Goal: Task Accomplishment & Management: Manage account settings

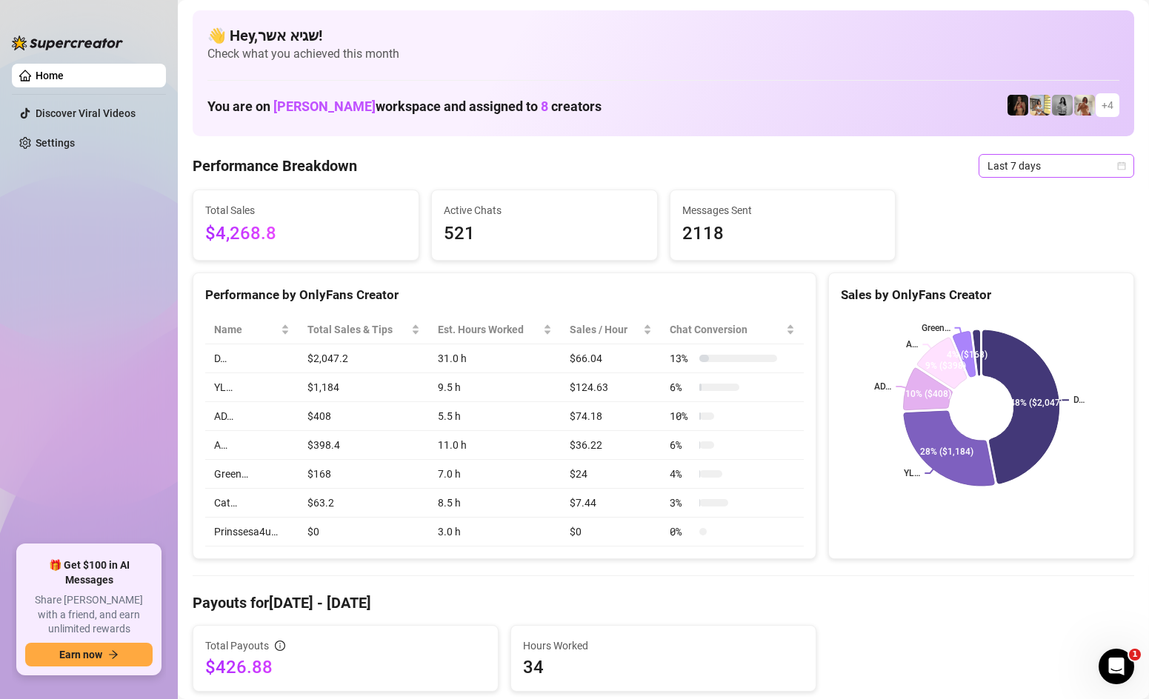
click at [1036, 156] on span "Last 7 days" at bounding box center [1056, 166] width 138 height 22
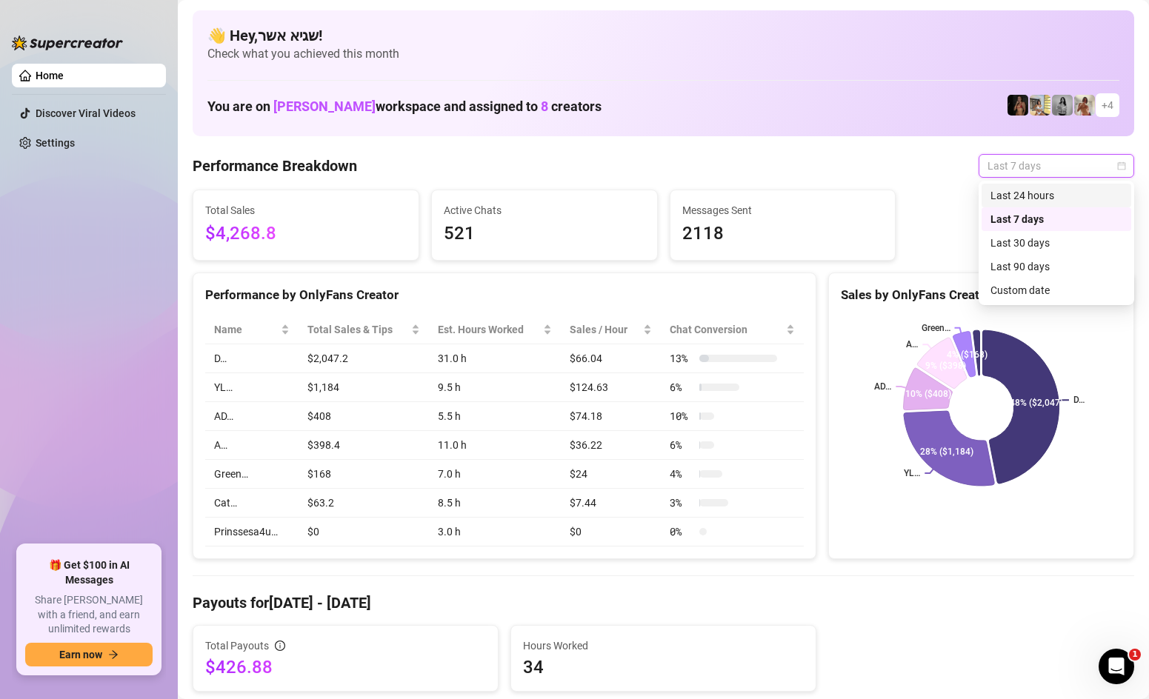
click at [1022, 192] on div "Last 24 hours" at bounding box center [1056, 195] width 132 height 16
